Goal: Transaction & Acquisition: Subscribe to service/newsletter

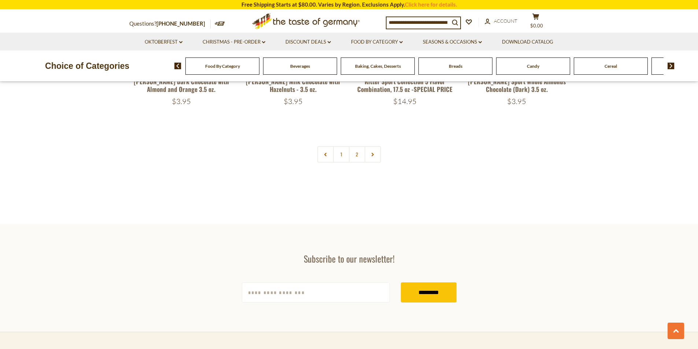
scroll to position [1649, 0]
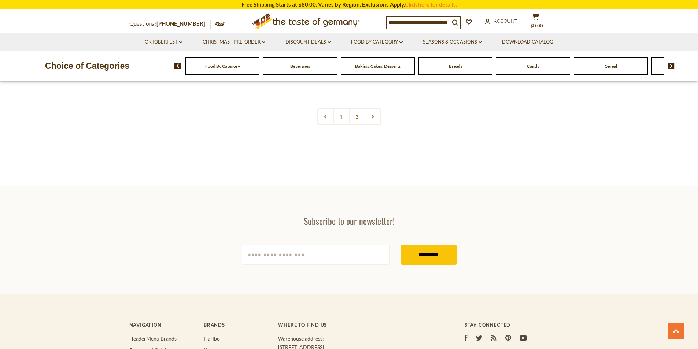
click at [270, 245] on input "[EMAIL_ADDRESS][DOMAIN_NAME]" at bounding box center [316, 255] width 148 height 20
type input "**********"
click at [401, 245] on input "*********" at bounding box center [429, 255] width 56 height 20
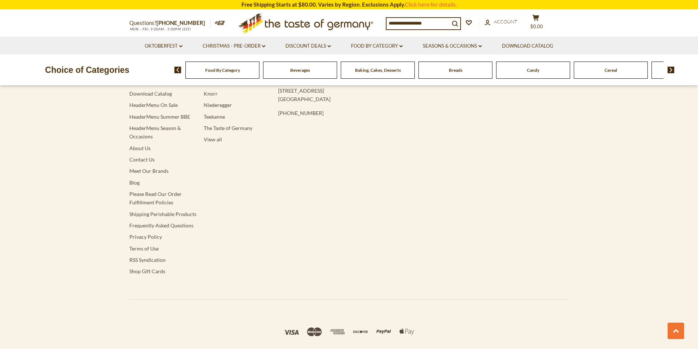
scroll to position [1649, 0]
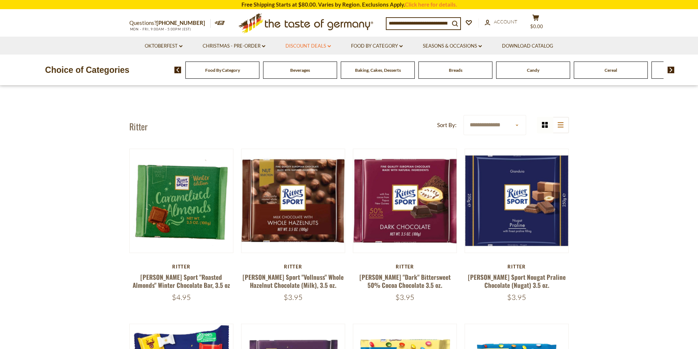
click at [304, 45] on link "Discount Deals dropdown_arrow" at bounding box center [307, 46] width 45 height 8
click at [308, 62] on link "All Discount Deals" at bounding box center [303, 65] width 44 height 7
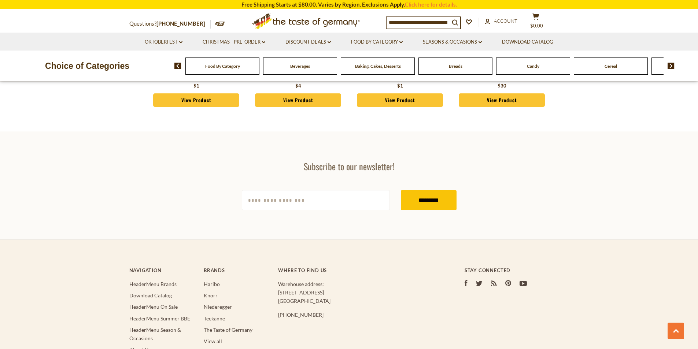
scroll to position [2162, 0]
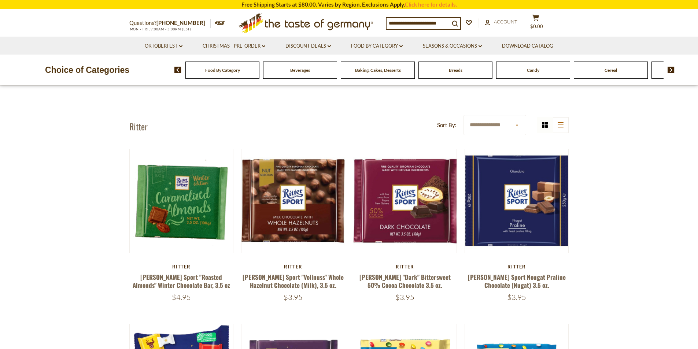
click at [211, 70] on span "Food By Category" at bounding box center [222, 69] width 35 height 5
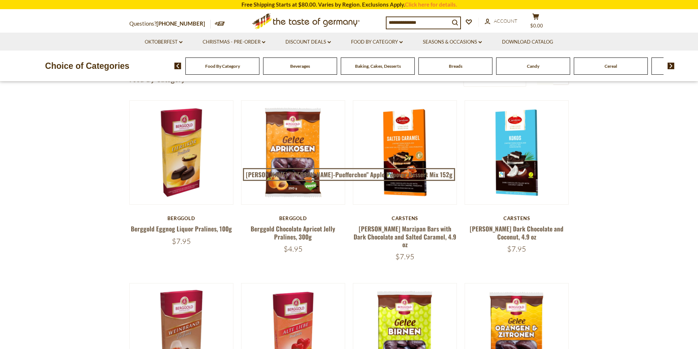
scroll to position [37, 0]
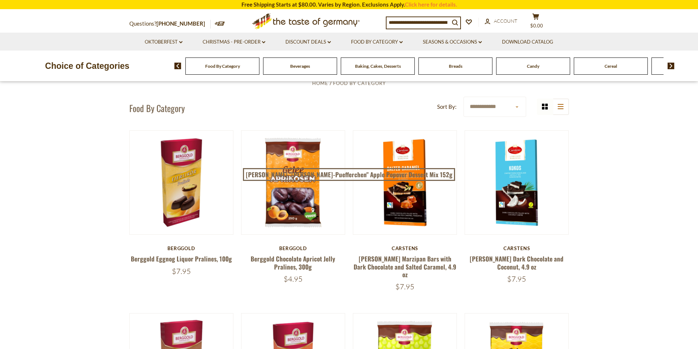
click at [538, 65] on span "Candy" at bounding box center [533, 65] width 12 height 5
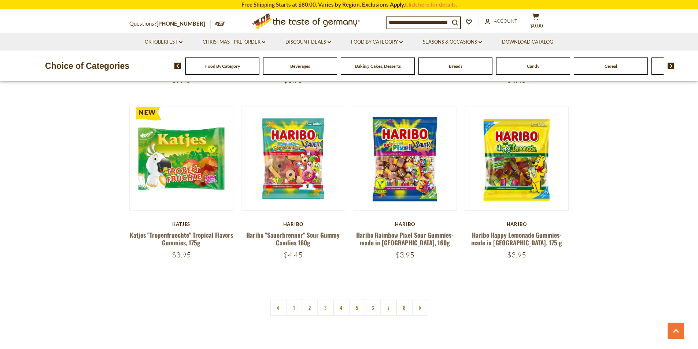
scroll to position [1722, 0]
